Goal: Obtain resource: Obtain resource

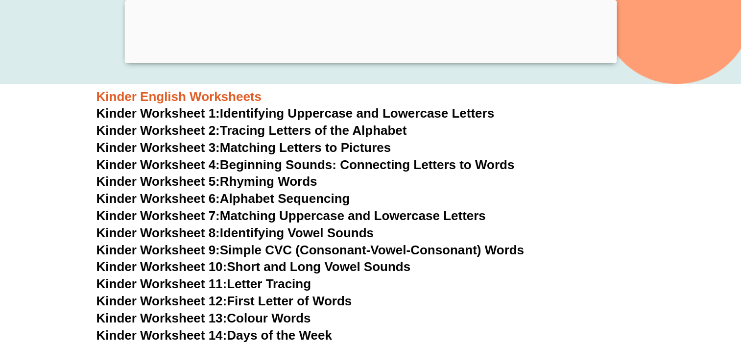
click at [320, 112] on link "Kinder Worksheet 1: Identifying Uppercase and Lowercase Letters" at bounding box center [295, 113] width 398 height 15
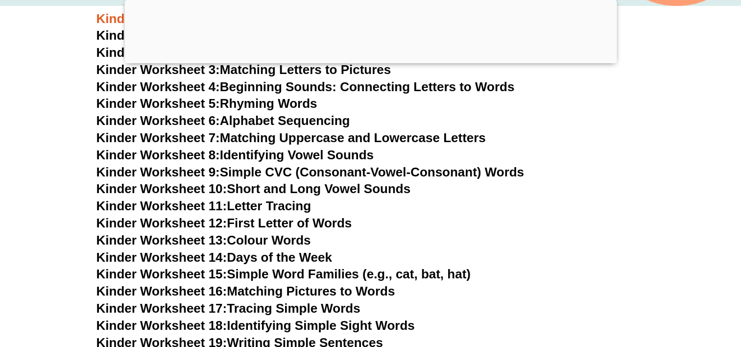
scroll to position [384, 0]
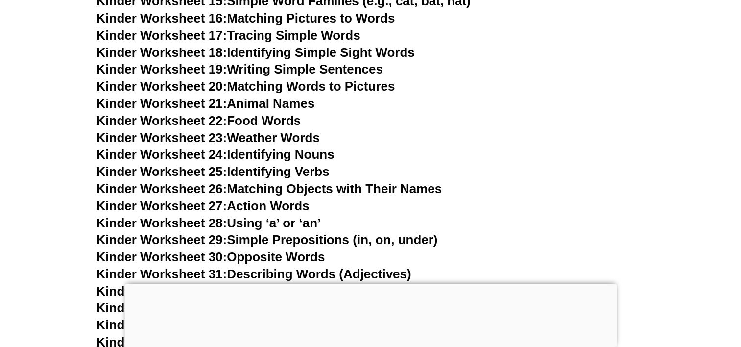
scroll to position [688, 0]
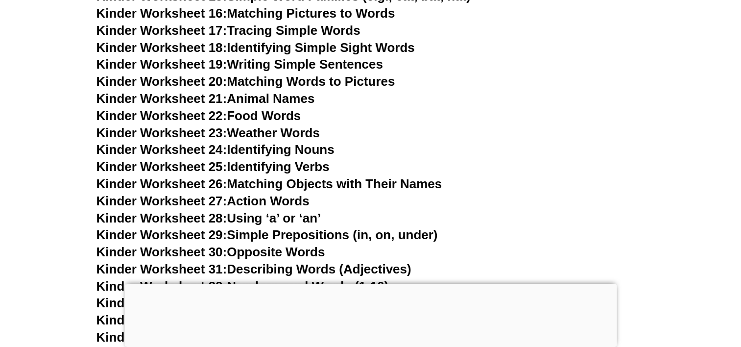
click at [321, 45] on link "Kinder Worksheet 18: Identifying Simple Sight Words" at bounding box center [255, 47] width 318 height 15
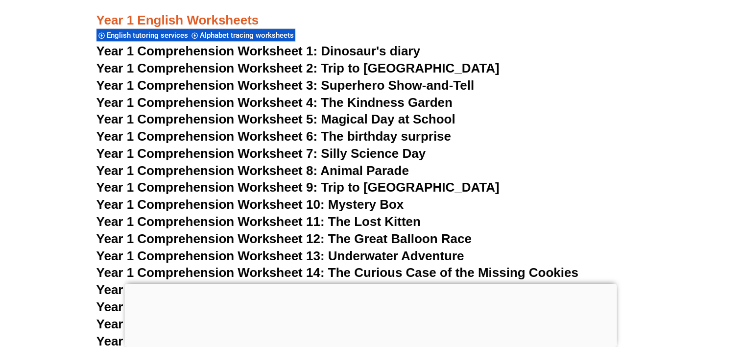
scroll to position [584, 0]
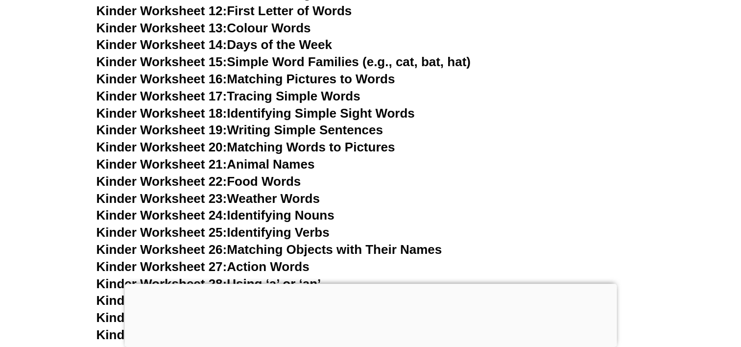
scroll to position [688, 0]
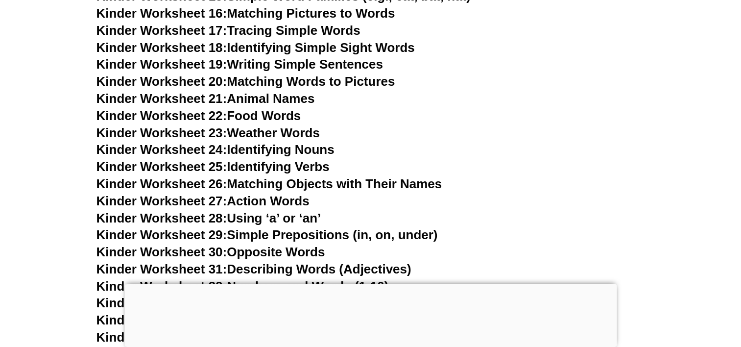
click at [300, 133] on link "Kinder Worksheet 23: Weather Words" at bounding box center [207, 132] width 223 height 15
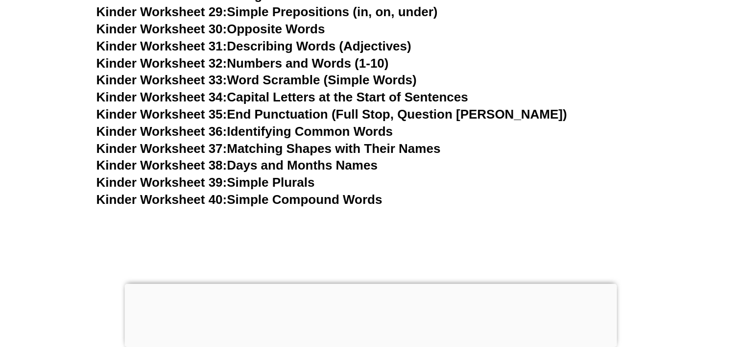
scroll to position [915, 0]
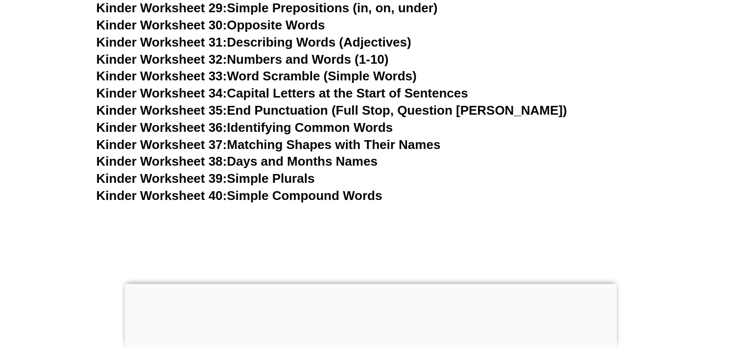
click at [288, 104] on link "Kinder Worksheet 35: End Punctuation (Full Stop, Question [PERSON_NAME])" at bounding box center [331, 110] width 471 height 15
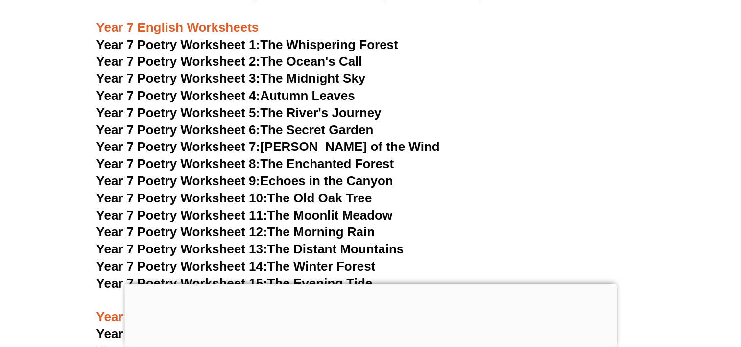
scroll to position [6203, 0]
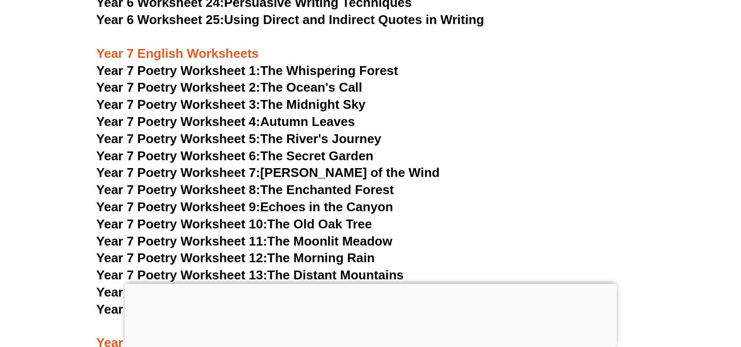
click at [304, 148] on link "Year 7 Poetry Worksheet 6: The Secret Garden" at bounding box center [234, 155] width 277 height 15
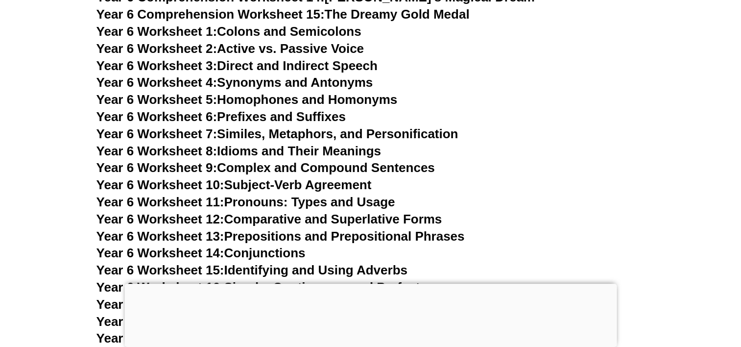
scroll to position [5781, 0]
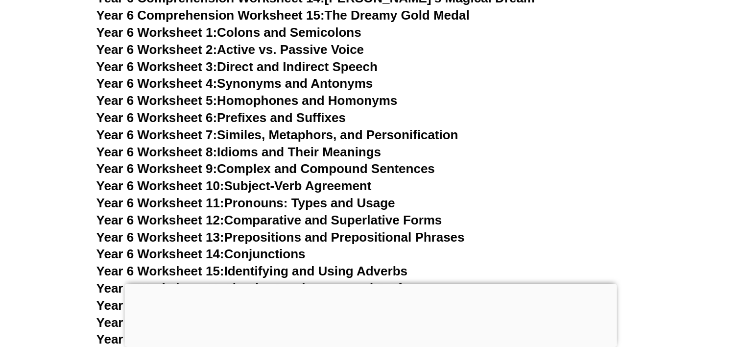
click at [274, 110] on link "Year 6 Worksheet 6: Prefixes and Suffixes" at bounding box center [220, 117] width 249 height 15
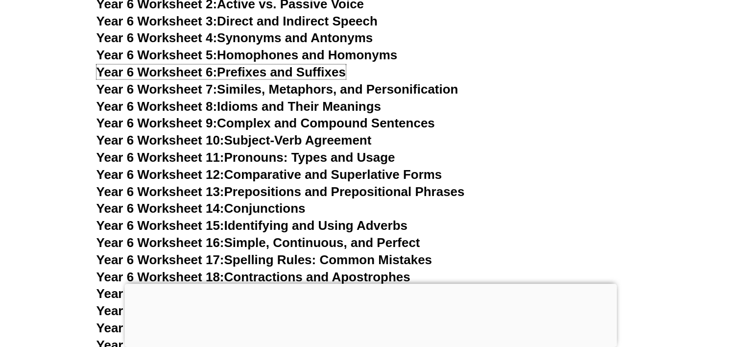
scroll to position [5828, 0]
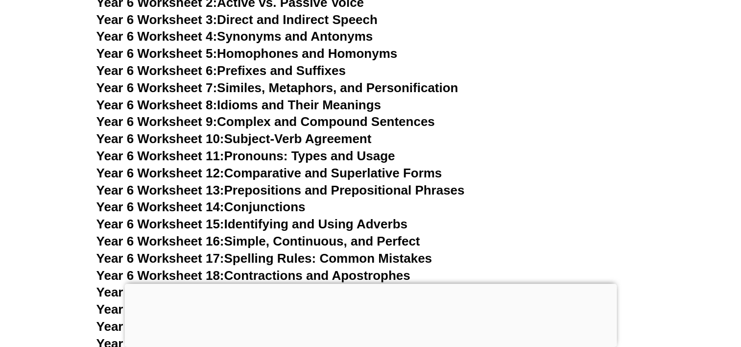
click at [329, 148] on link "Year 6 Worksheet 11: Pronouns: Types and Usage" at bounding box center [245, 155] width 299 height 15
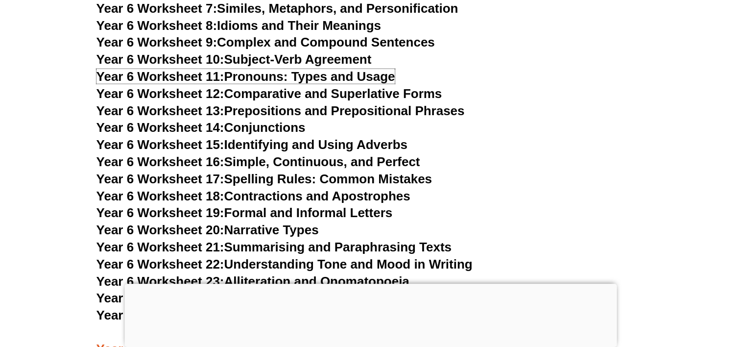
scroll to position [5911, 0]
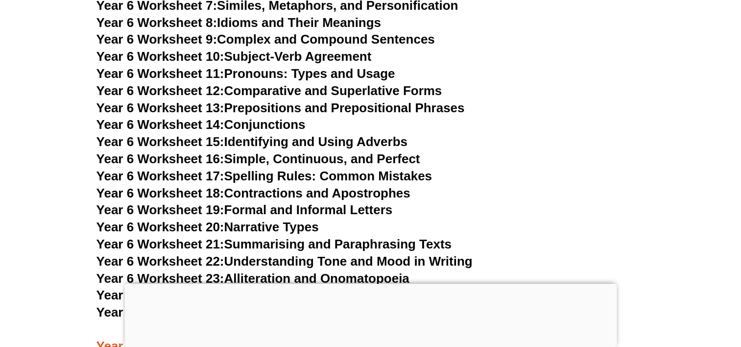
click at [321, 168] on link "Year 6 Worksheet 17: Spelling Rules: Common Mistakes" at bounding box center [263, 175] width 335 height 15
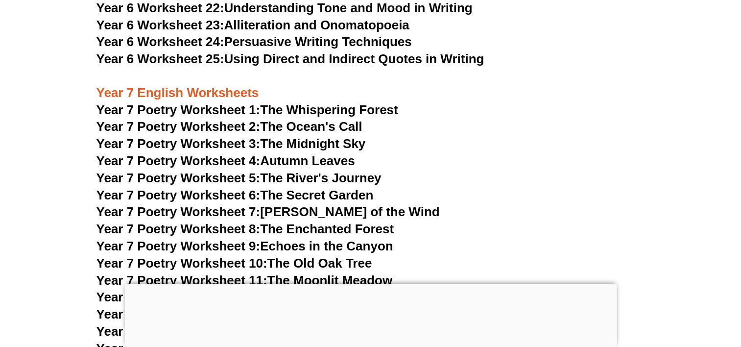
scroll to position [6165, 0]
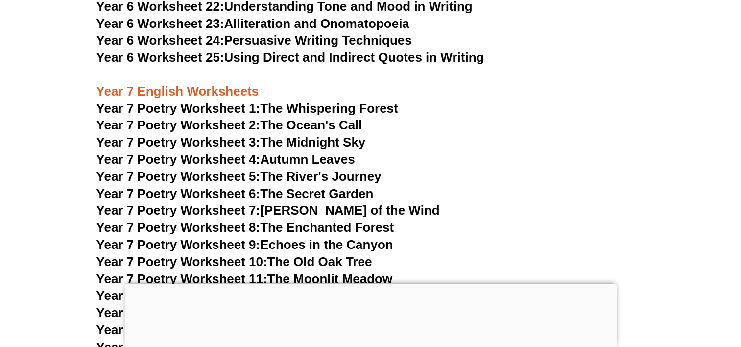
click at [288, 135] on link "Year 7 Poetry Worksheet 3: The Midnight Sky" at bounding box center [230, 142] width 269 height 15
click at [305, 220] on link "Year 7 Poetry Worksheet 8: The Enchanted Forest" at bounding box center [244, 227] width 297 height 15
